Goal: Information Seeking & Learning: Learn about a topic

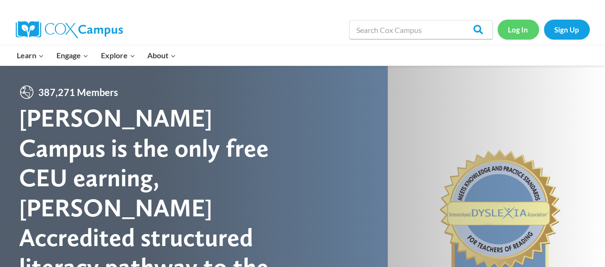
click at [519, 28] on link "Log In" at bounding box center [518, 30] width 42 height 20
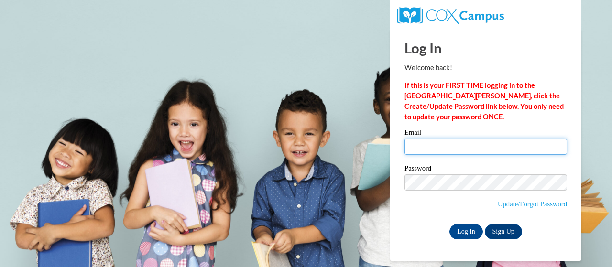
click at [501, 145] on input "Email" at bounding box center [485, 147] width 162 height 16
type input "lauryn.white@lakeviewacademy.org"
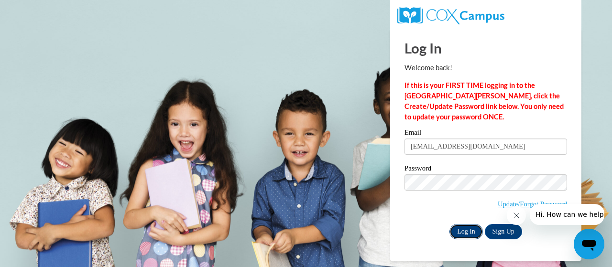
click at [465, 232] on input "Log In" at bounding box center [465, 231] width 33 height 15
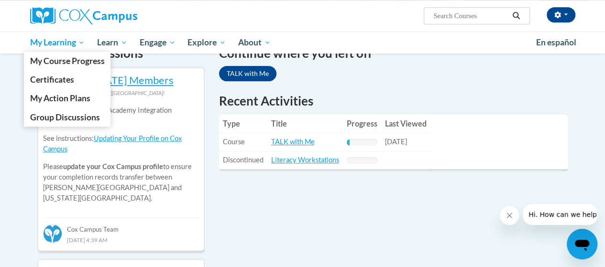
scroll to position [306, 0]
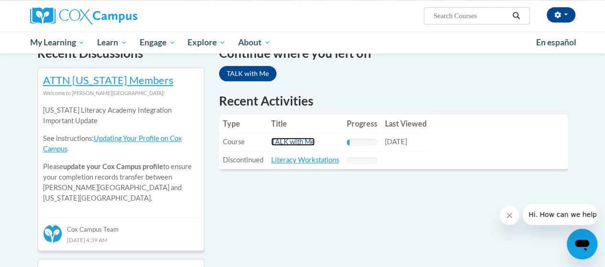
click at [280, 144] on link "TALK with Me" at bounding box center [292, 142] width 43 height 8
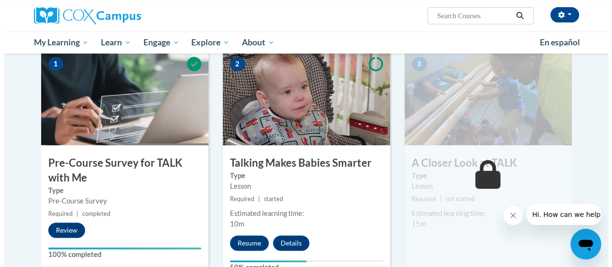
scroll to position [202, 0]
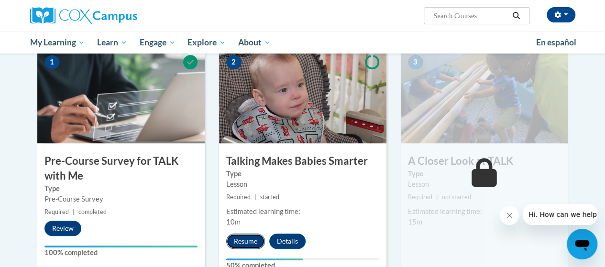
click at [246, 240] on button "Resume" at bounding box center [245, 241] width 39 height 15
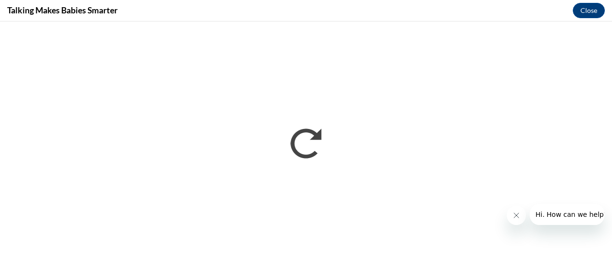
scroll to position [0, 0]
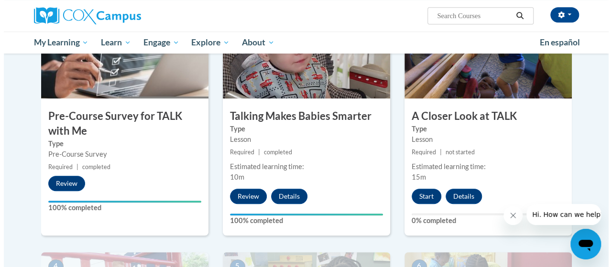
scroll to position [249, 0]
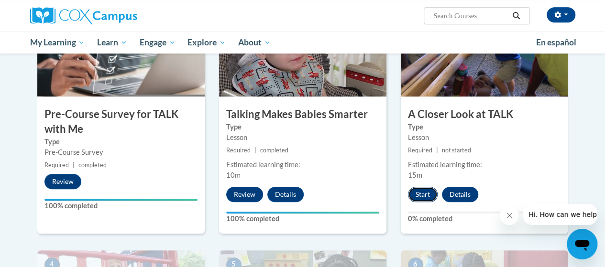
click at [421, 190] on button "Start" at bounding box center [423, 194] width 30 height 15
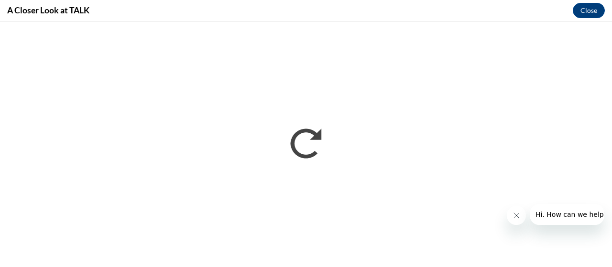
scroll to position [0, 0]
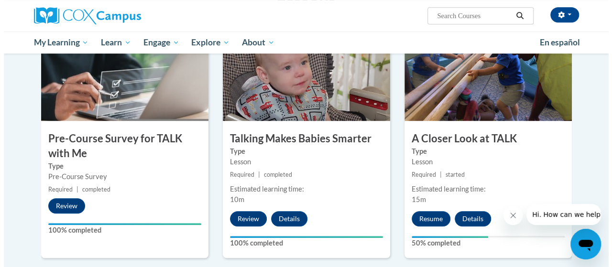
scroll to position [257, 0]
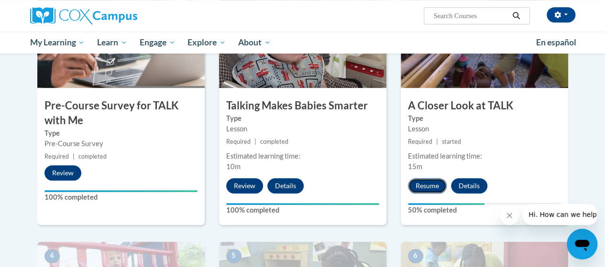
click at [422, 188] on button "Resume" at bounding box center [427, 185] width 39 height 15
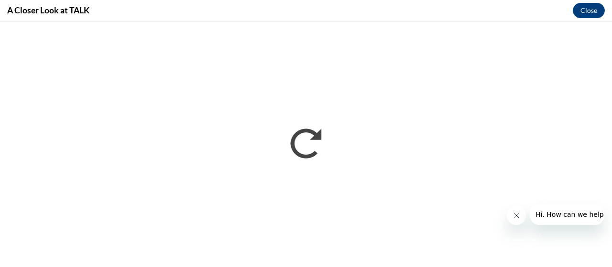
scroll to position [0, 0]
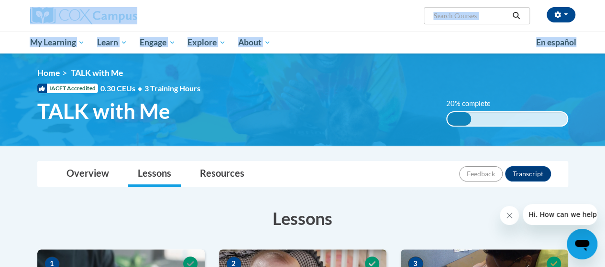
drag, startPoint x: 604, startPoint y: 32, endPoint x: 603, endPoint y: 53, distance: 21.5
click at [603, 53] on div "[PERSON_NAME] ([GEOGRAPHIC_DATA]/New_York UTC-04:00) My Profile Inbox My Transc…" at bounding box center [302, 27] width 605 height 54
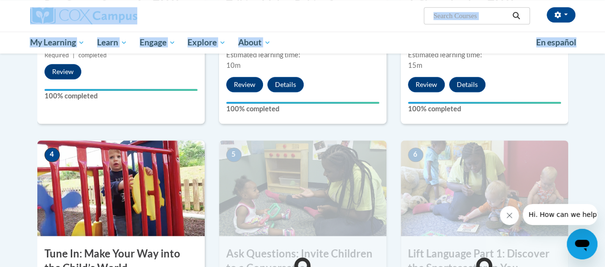
scroll to position [407, 0]
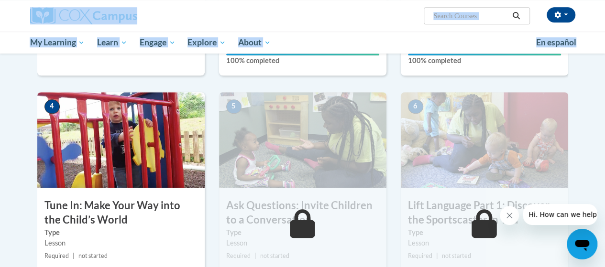
click at [97, 150] on img at bounding box center [120, 140] width 167 height 96
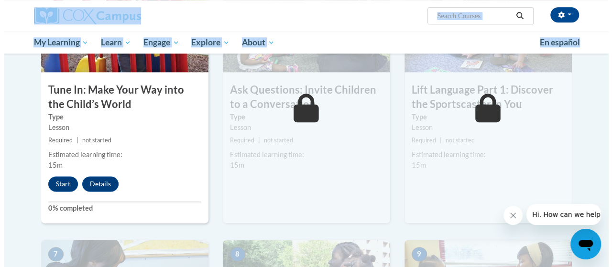
scroll to position [579, 0]
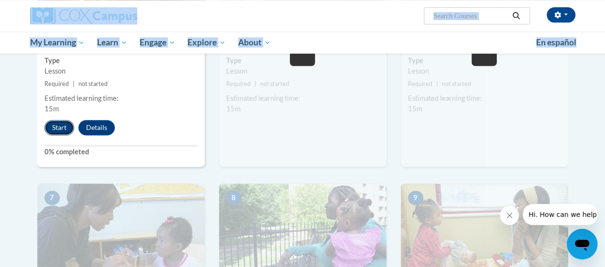
click at [52, 131] on button "Start" at bounding box center [59, 127] width 30 height 15
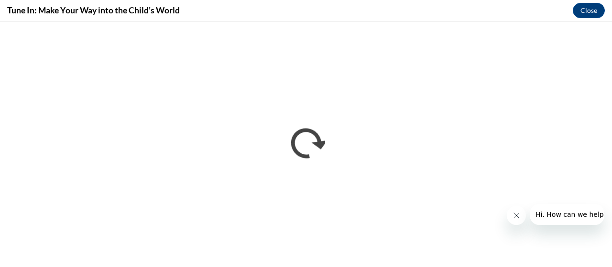
scroll to position [0, 0]
